Goal: Entertainment & Leisure: Consume media (video, audio)

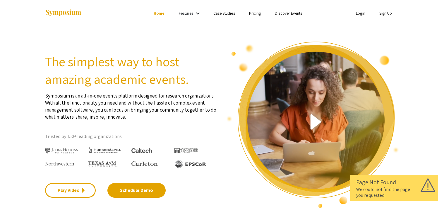
click at [297, 122] on img at bounding box center [313, 124] width 173 height 167
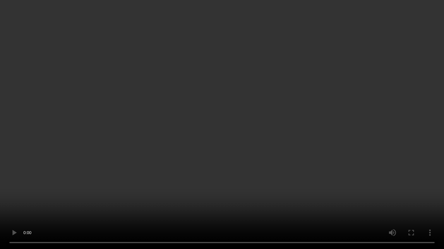
click at [409, 210] on video at bounding box center [222, 124] width 444 height 249
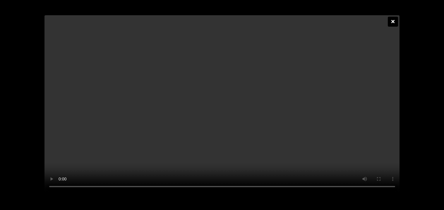
click at [394, 19] on icon at bounding box center [392, 21] width 3 height 5
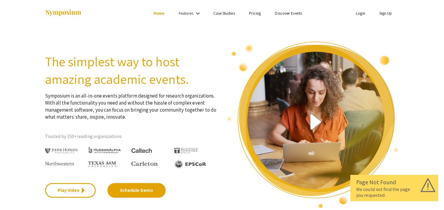
click at [327, 149] on img at bounding box center [313, 124] width 173 height 167
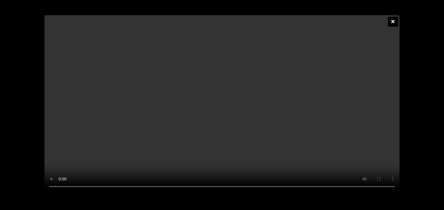
click at [394, 19] on icon at bounding box center [392, 21] width 3 height 5
